Goal: Task Accomplishment & Management: Use online tool/utility

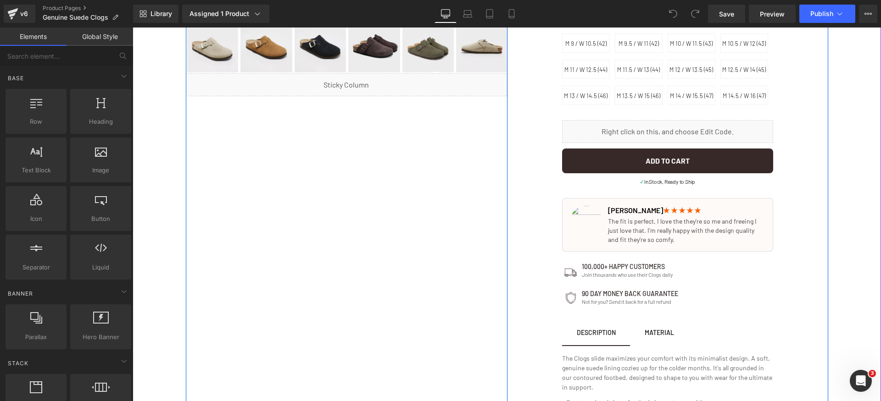
scroll to position [425, 0]
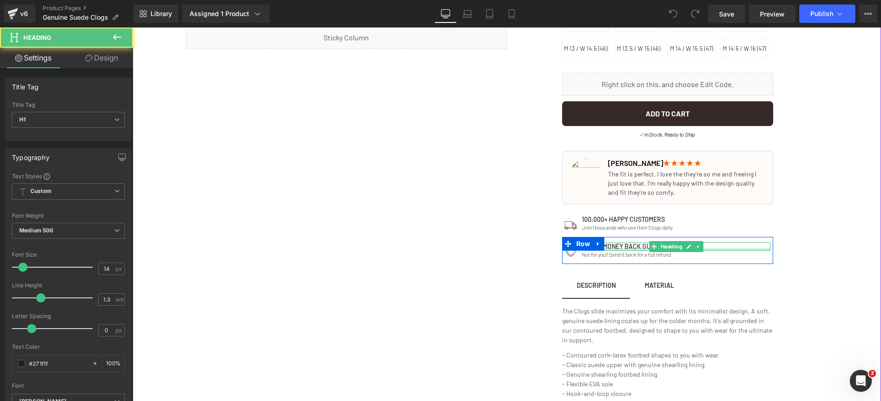
click at [631, 247] on h1 "90 day money back guarantee" at bounding box center [676, 247] width 189 height 8
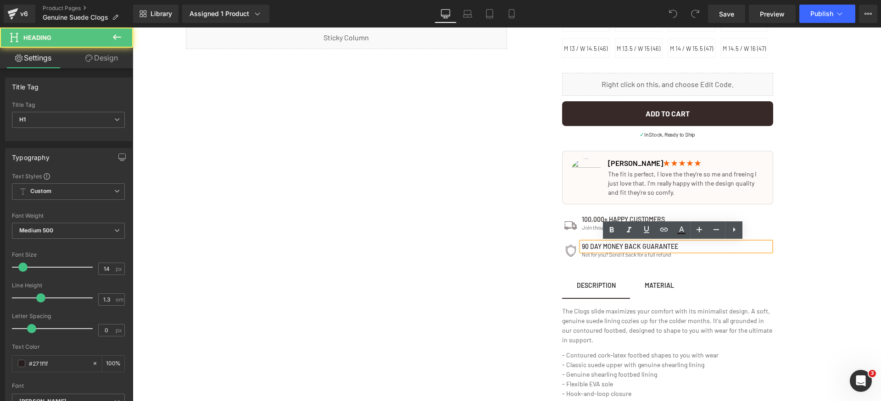
click at [618, 247] on h1 "90 day money back guarantee" at bounding box center [676, 247] width 189 height 8
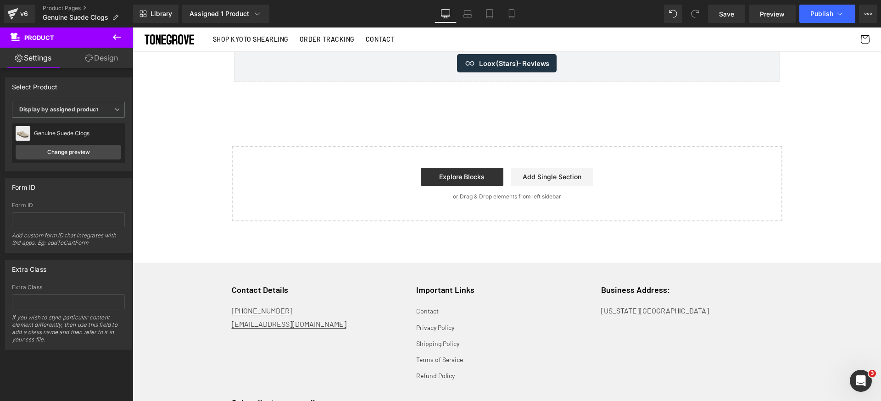
scroll to position [2345, 0]
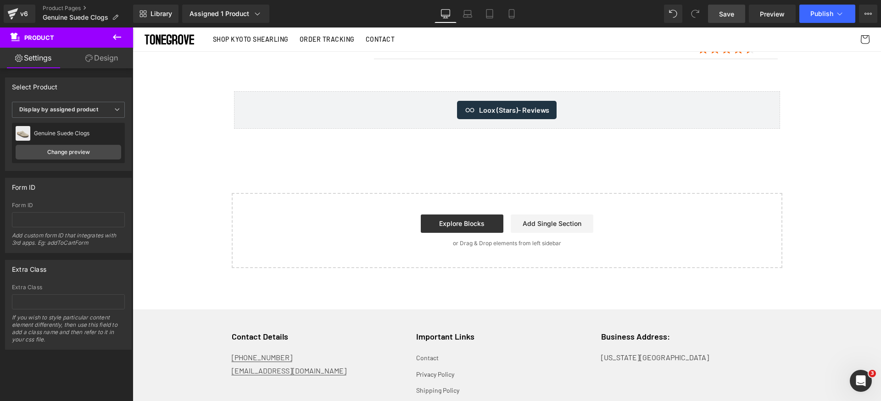
click at [724, 12] on span "Save" at bounding box center [726, 14] width 15 height 10
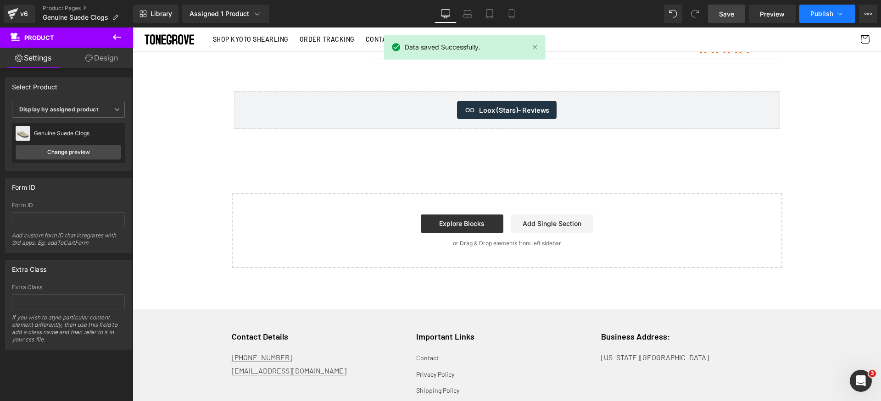
click at [828, 16] on span "Publish" at bounding box center [821, 13] width 23 height 7
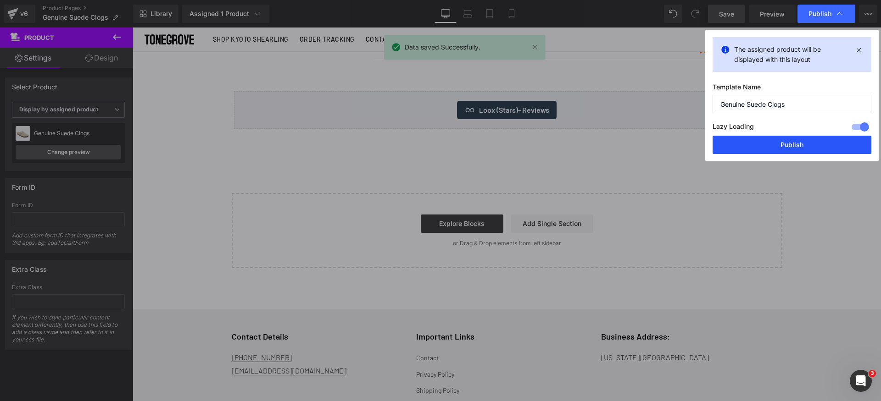
click at [811, 143] on button "Publish" at bounding box center [791, 145] width 159 height 18
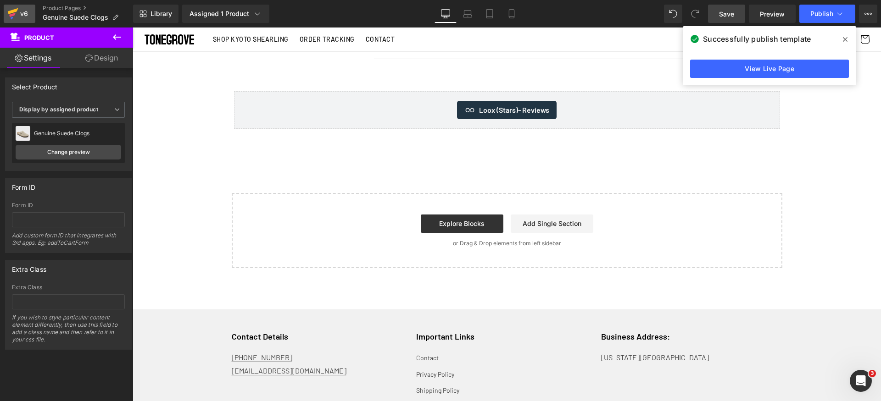
click at [17, 16] on icon at bounding box center [12, 13] width 11 height 23
